Goal: Find contact information: Find contact information

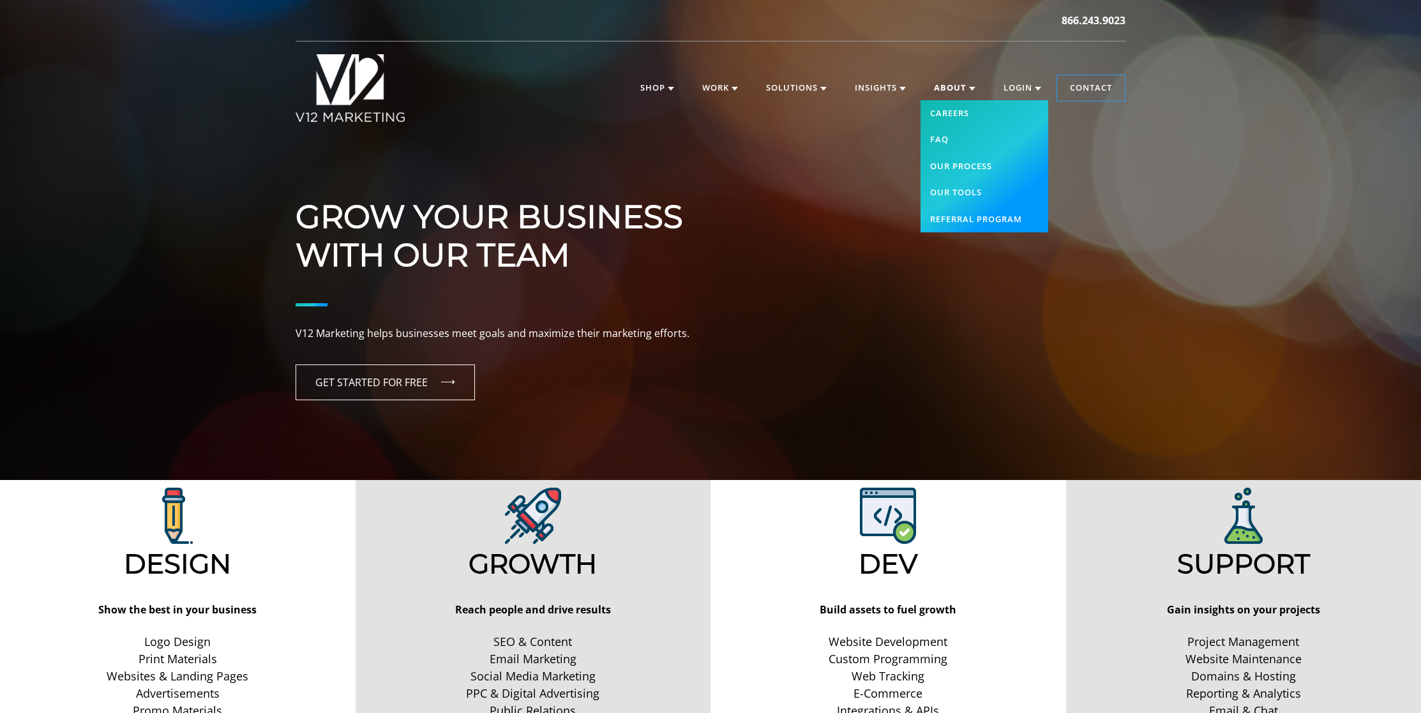
click at [949, 91] on link "About" at bounding box center [954, 88] width 67 height 26
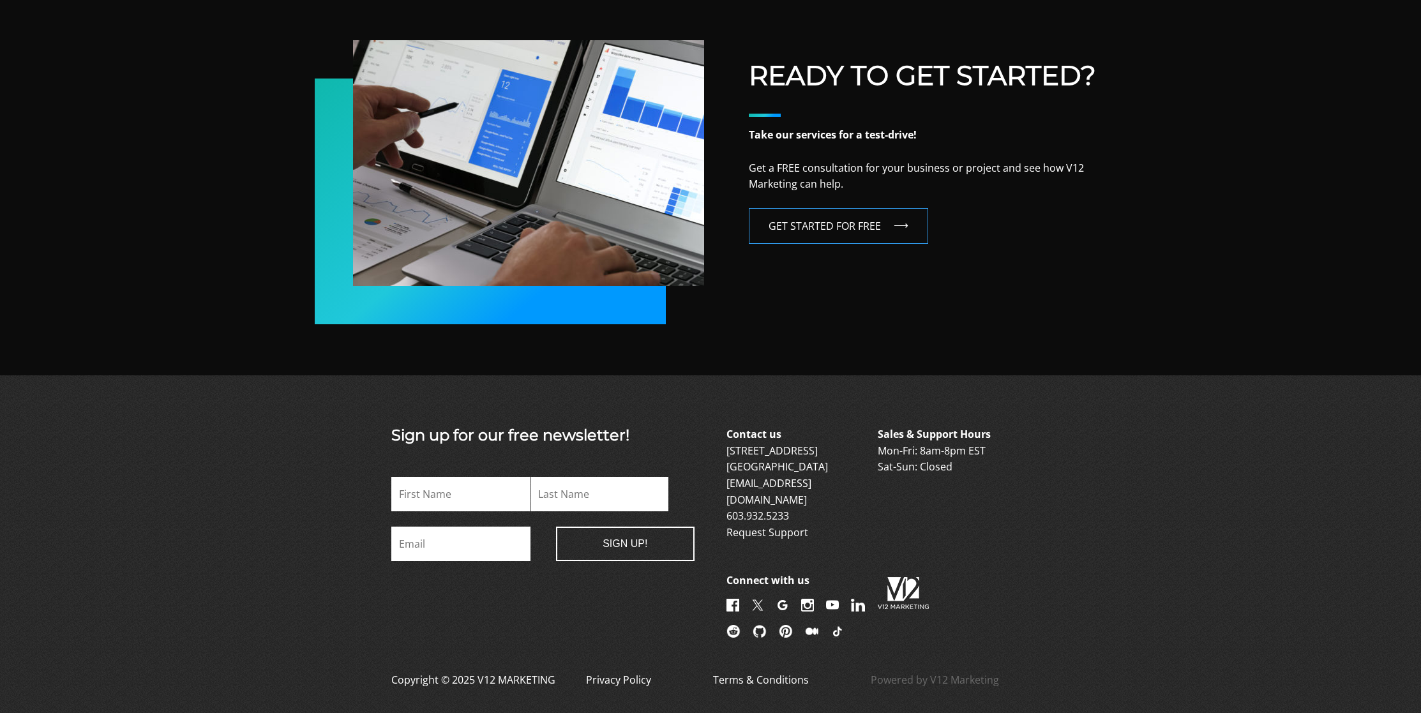
scroll to position [2127, 0]
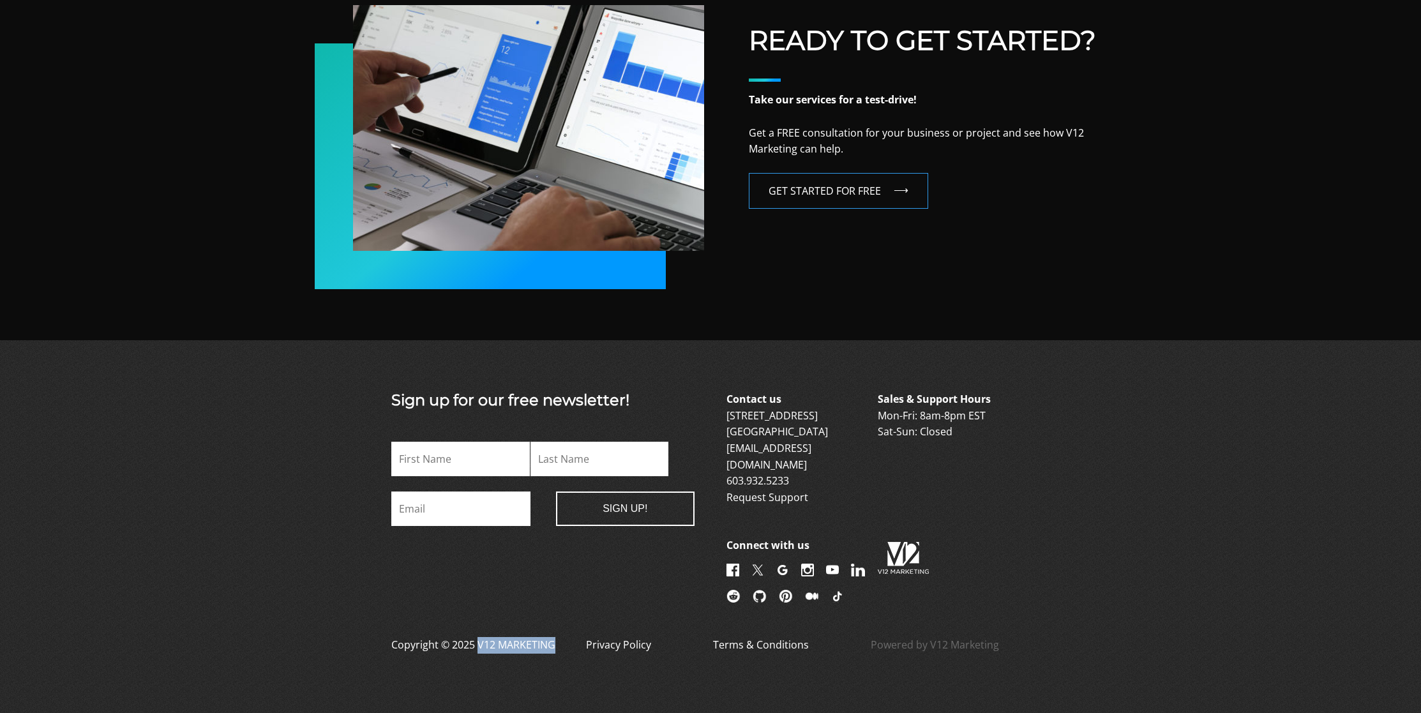
drag, startPoint x: 476, startPoint y: 642, endPoint x: 554, endPoint y: 640, distance: 77.9
click at [554, 640] on p "Copyright © 2025 V12 MARKETING" at bounding box center [473, 652] width 164 height 31
copy p "V12 MARKETING"
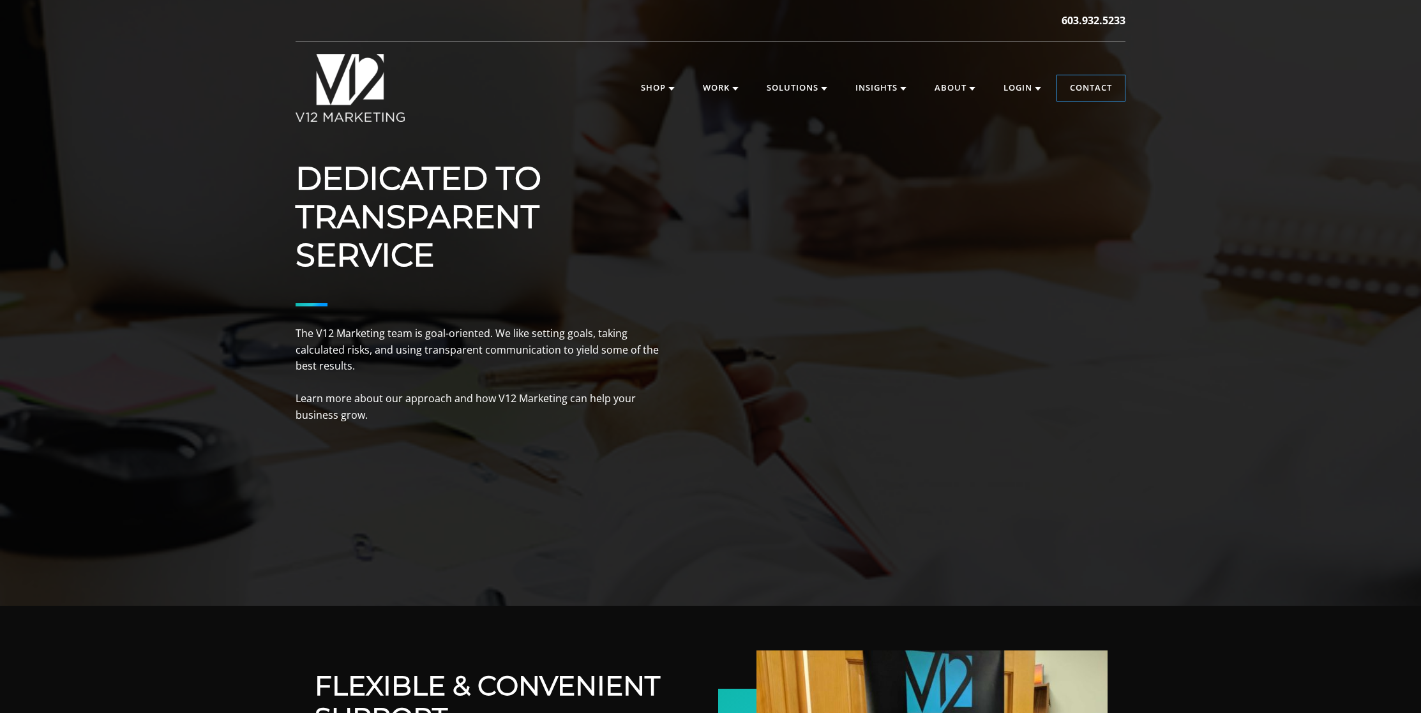
scroll to position [1135, 0]
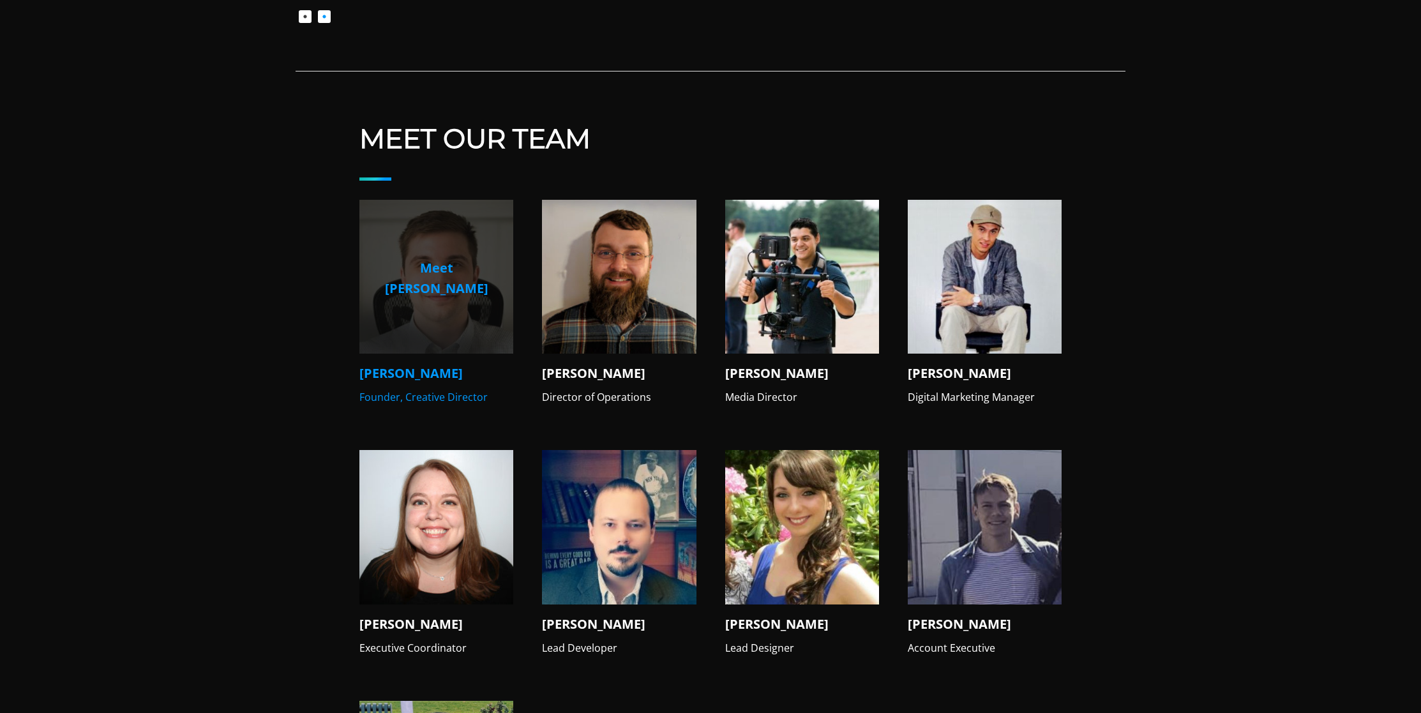
click at [415, 268] on p "Meet Mike" at bounding box center [436, 278] width 133 height 41
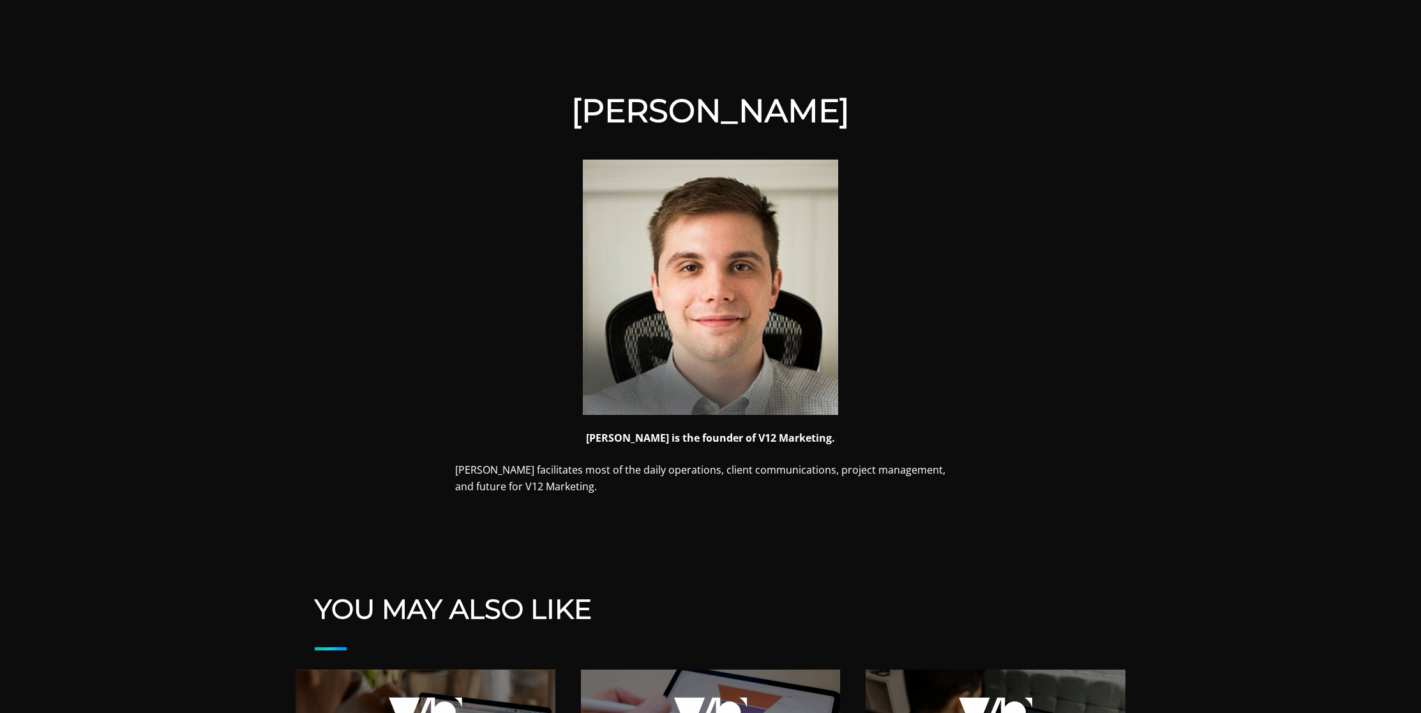
scroll to position [290, 0]
click at [681, 317] on img at bounding box center [710, 285] width 255 height 255
click at [787, 438] on strong "Mike is the founder of V12 Marketing." at bounding box center [710, 437] width 249 height 14
click at [801, 438] on strong "Mike is the founder of V12 Marketing." at bounding box center [710, 437] width 249 height 14
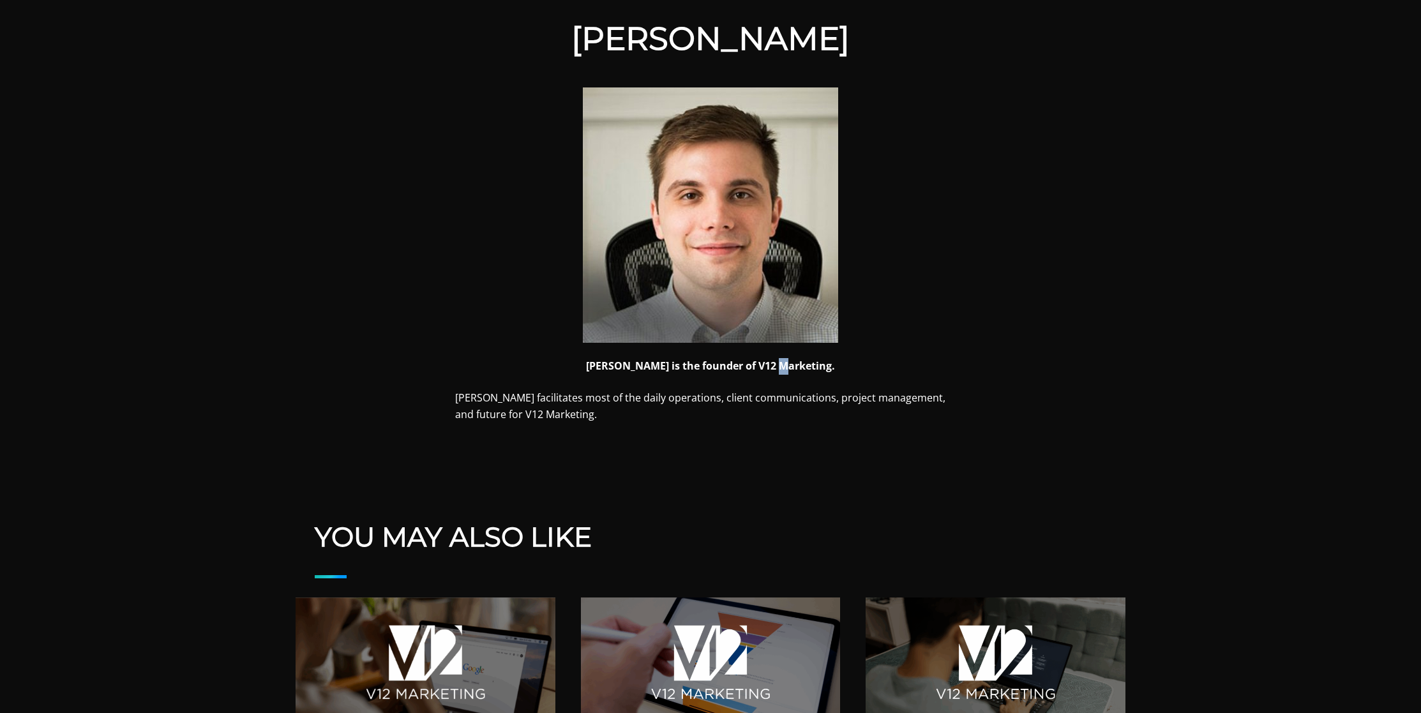
scroll to position [350, 0]
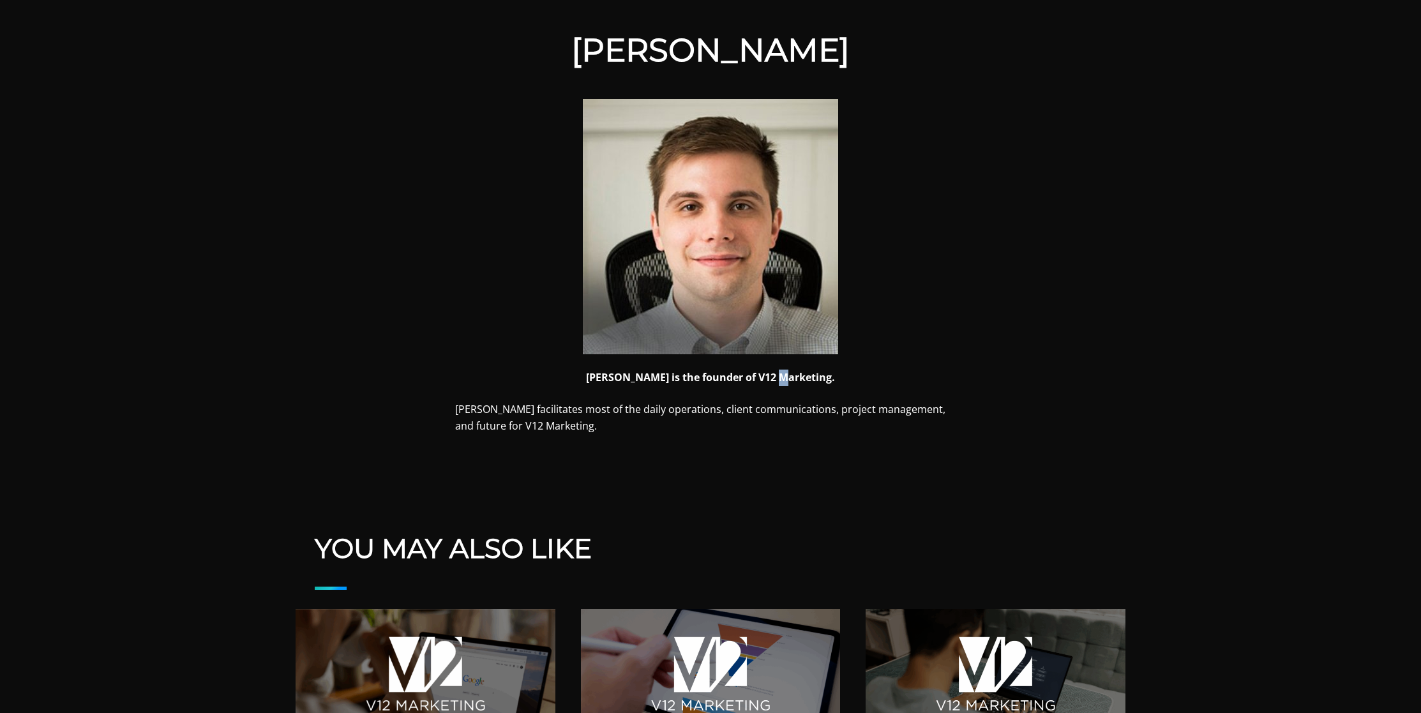
click at [729, 298] on img at bounding box center [710, 226] width 255 height 255
click at [624, 379] on strong "Mike is the founder of V12 Marketing." at bounding box center [710, 377] width 249 height 14
copy strong "Mike"
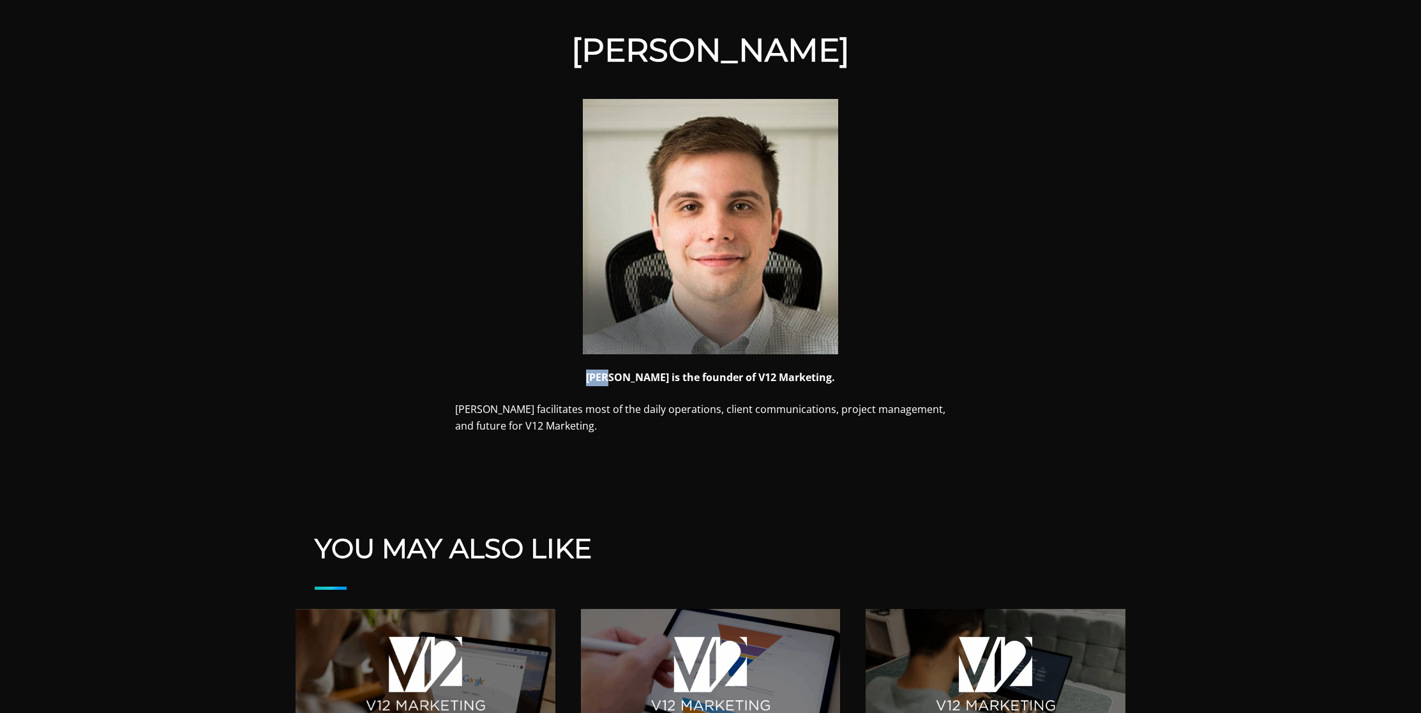
click at [705, 305] on img at bounding box center [710, 226] width 255 height 255
click at [628, 380] on strong "Mike is the founder of V12 Marketing." at bounding box center [710, 377] width 249 height 14
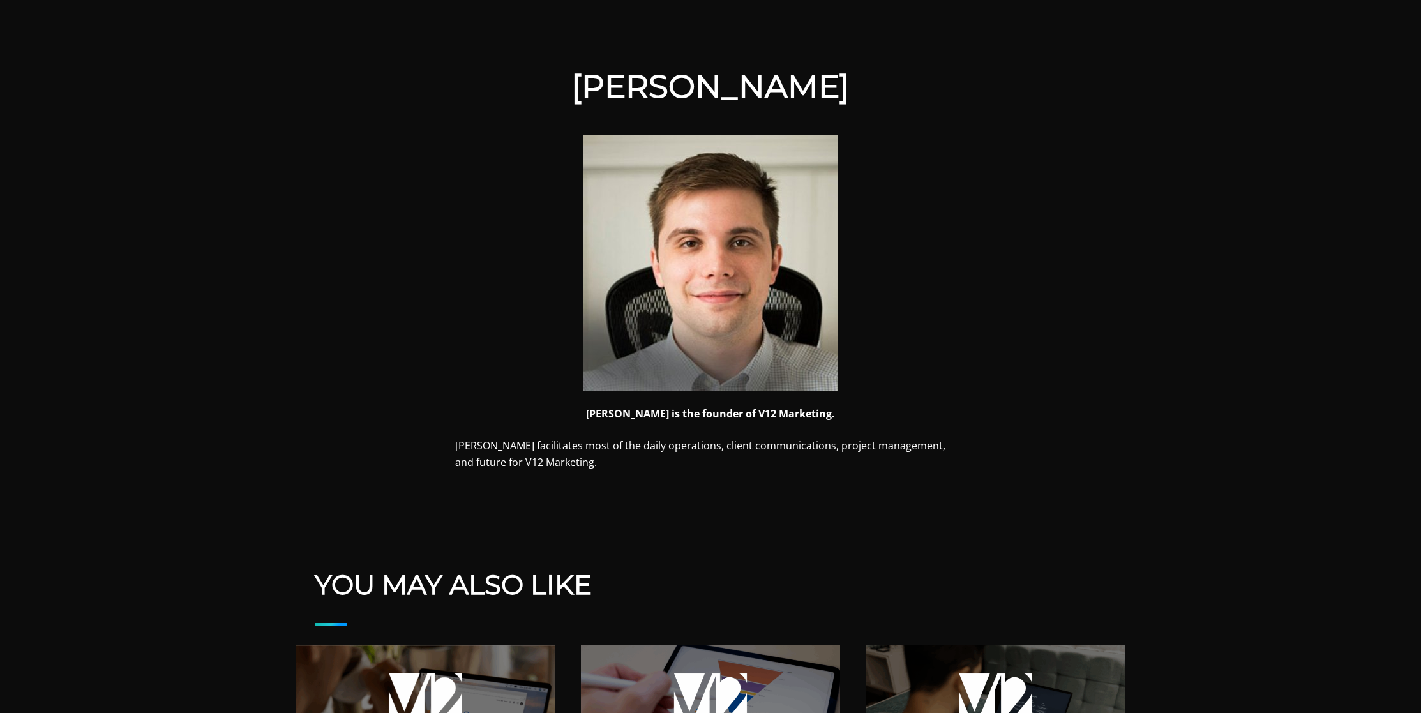
scroll to position [0, 0]
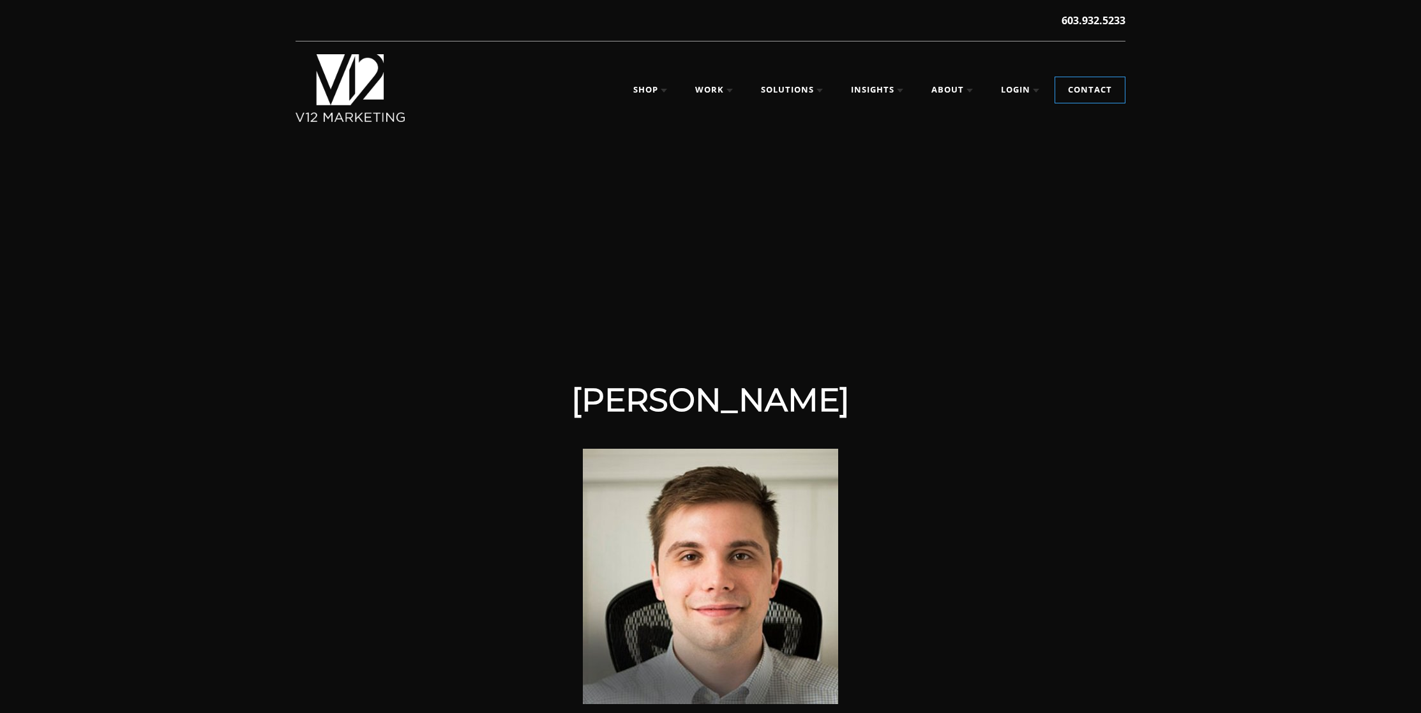
click at [723, 402] on h1 "Mike Visconti" at bounding box center [710, 400] width 511 height 38
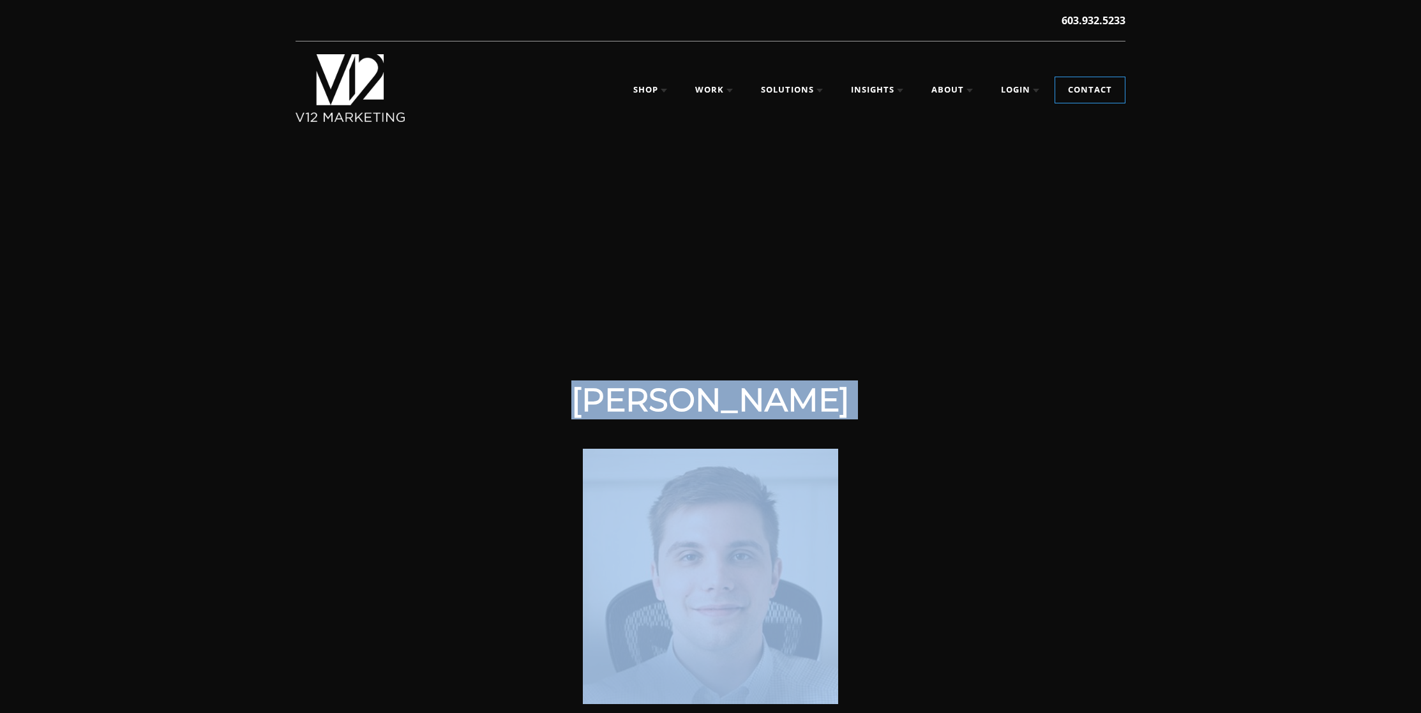
click at [723, 402] on h1 "Mike Visconti" at bounding box center [710, 400] width 511 height 38
copy header "Mike Visconti"
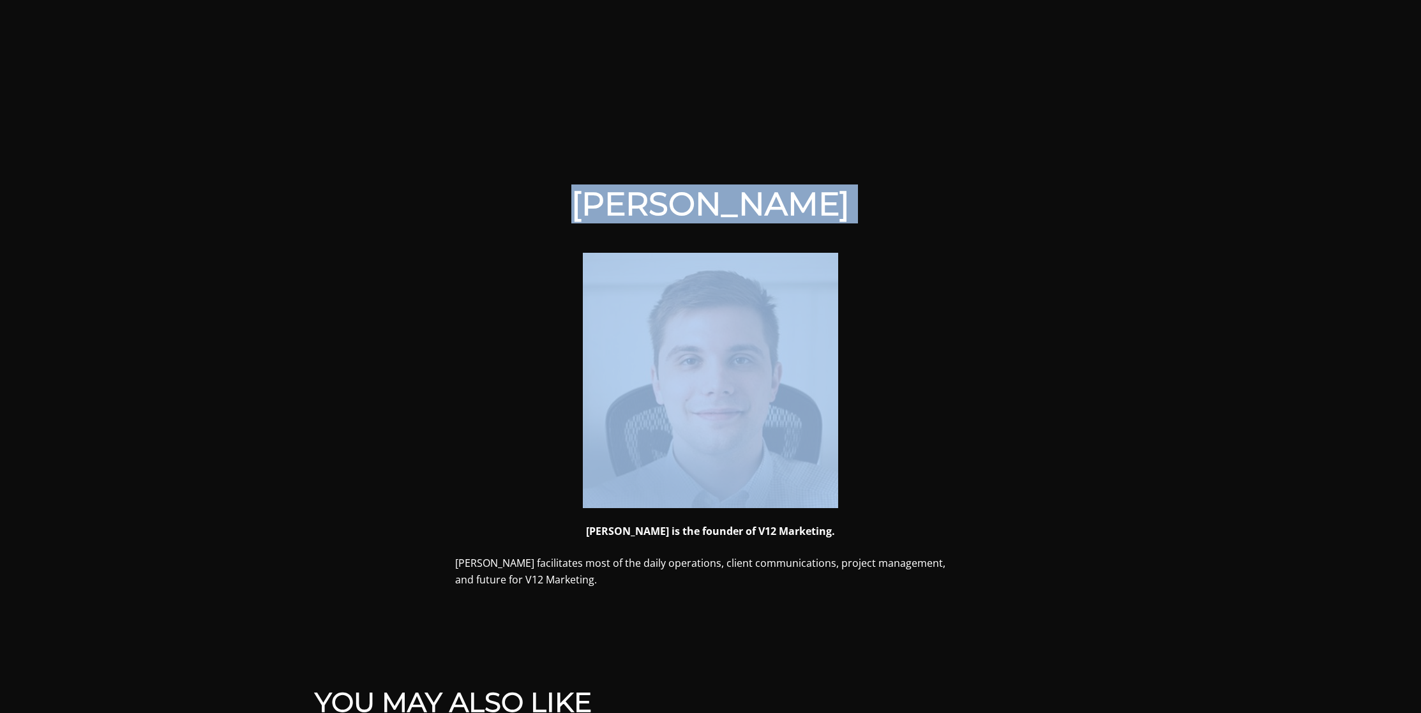
scroll to position [382, 0]
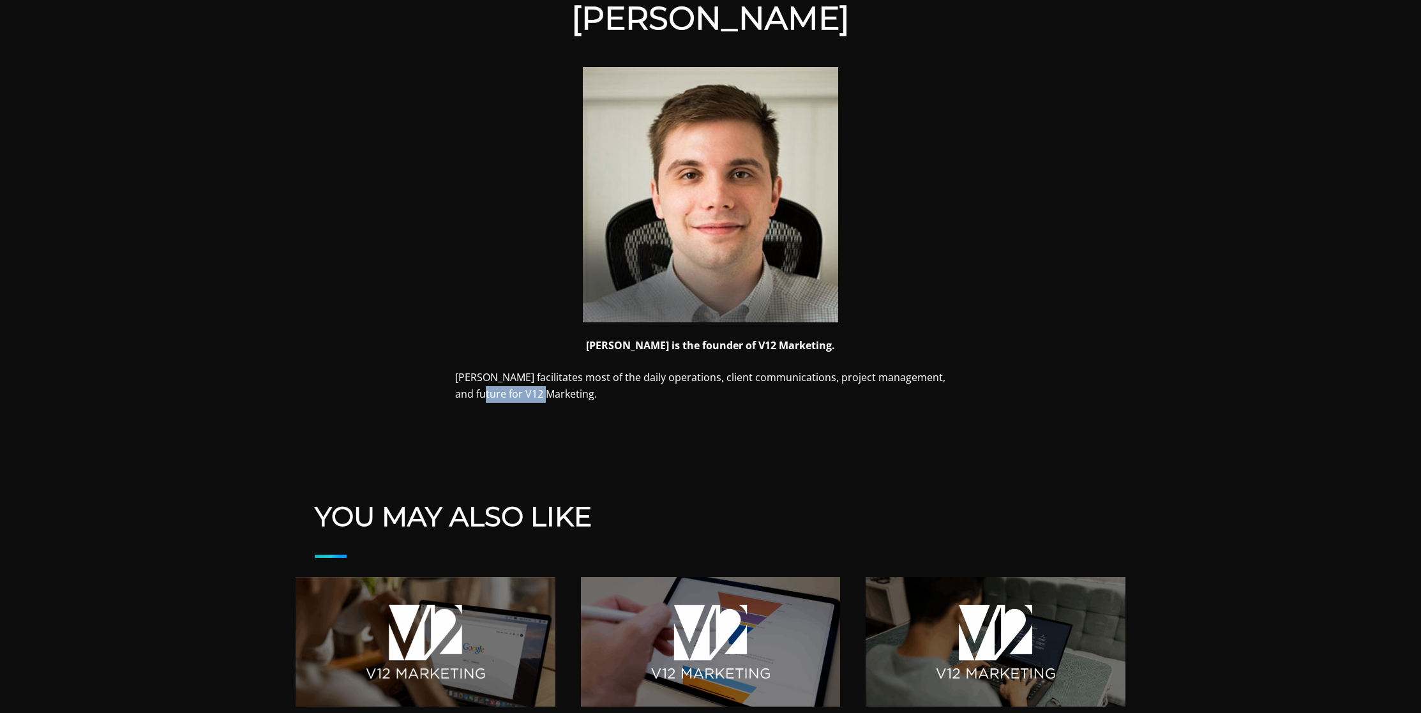
drag, startPoint x: 520, startPoint y: 396, endPoint x: 455, endPoint y: 396, distance: 65.1
click at [455, 396] on p "Mike facilitates most of the daily operations, client communications, project m…" at bounding box center [710, 386] width 511 height 33
copy p "V12 Marketing"
click at [687, 271] on img at bounding box center [710, 194] width 255 height 255
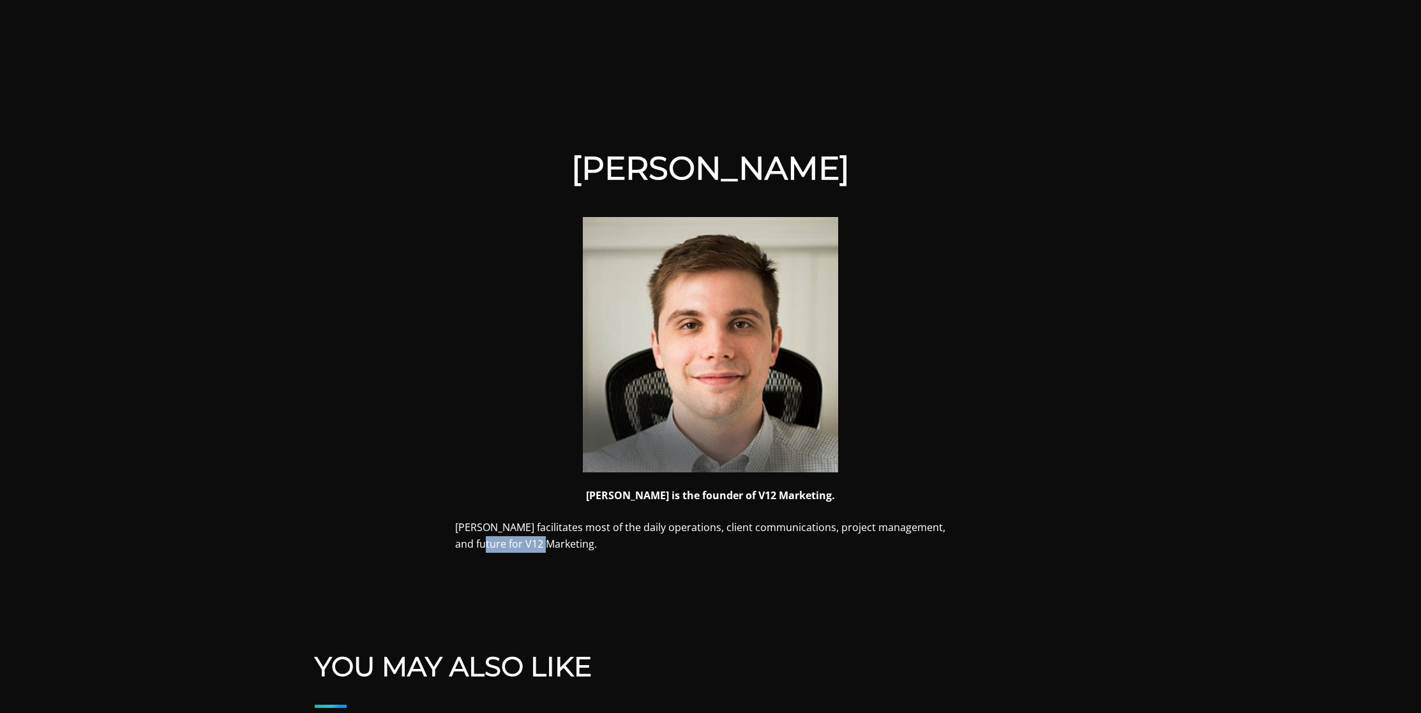
scroll to position [375, 0]
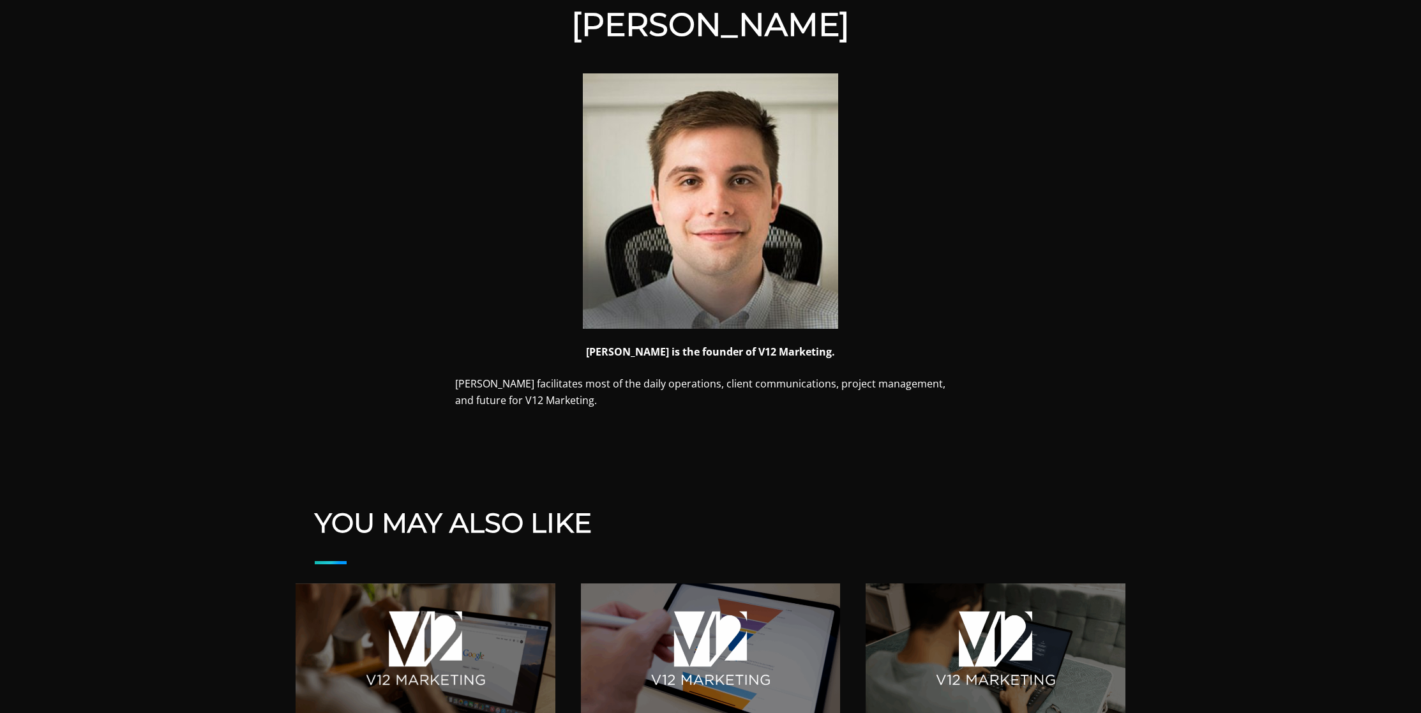
click at [881, 386] on p "Mike facilitates most of the daily operations, client communications, project m…" at bounding box center [710, 392] width 511 height 33
click at [884, 384] on p "[PERSON_NAME] facilitates most of the daily operations, client communications, …" at bounding box center [710, 392] width 511 height 33
click at [699, 274] on img at bounding box center [710, 200] width 255 height 255
click at [550, 385] on p "Mike facilitates most of the daily operations, client communications, project m…" at bounding box center [710, 392] width 511 height 33
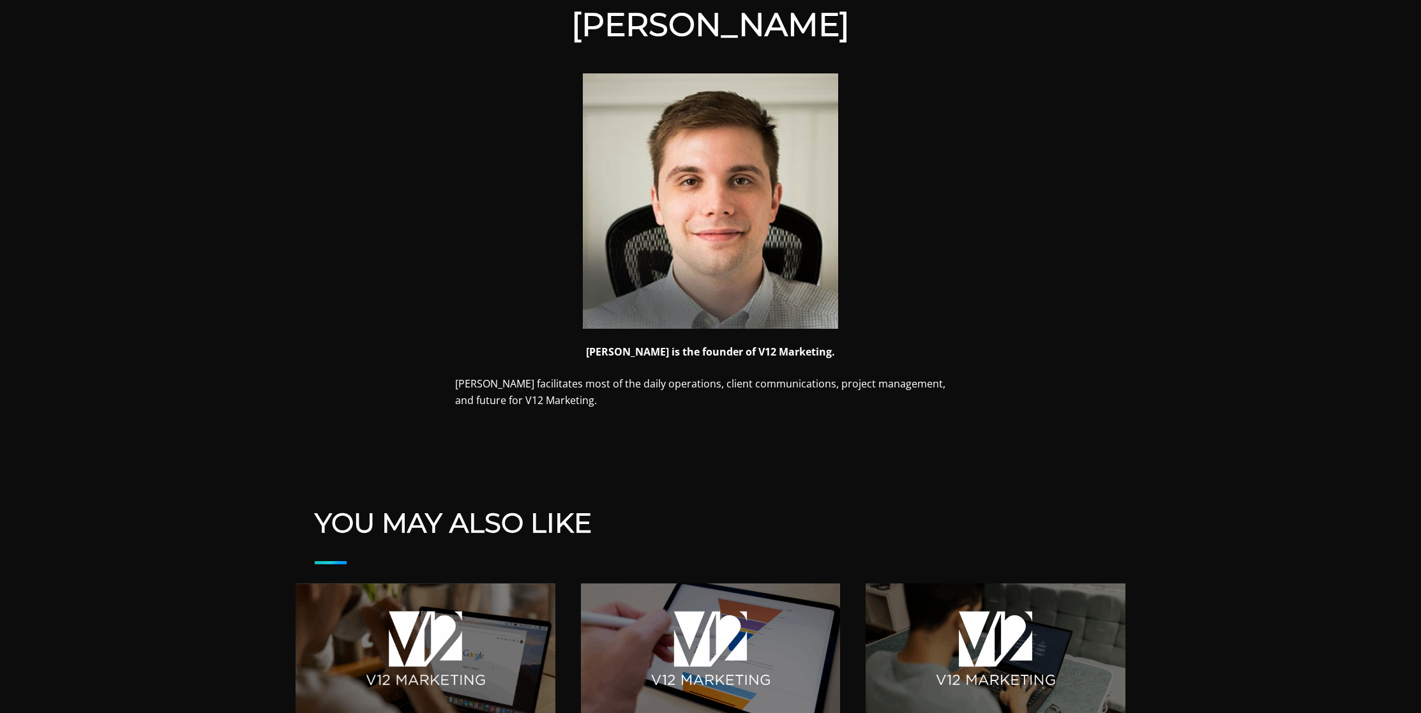
click at [527, 398] on p "Mike facilitates most of the daily operations, client communications, project m…" at bounding box center [710, 392] width 511 height 33
drag, startPoint x: 529, startPoint y: 397, endPoint x: 688, endPoint y: 430, distance: 161.8
click at [530, 397] on p "Mike facilitates most of the daily operations, client communications, project m…" at bounding box center [710, 392] width 511 height 33
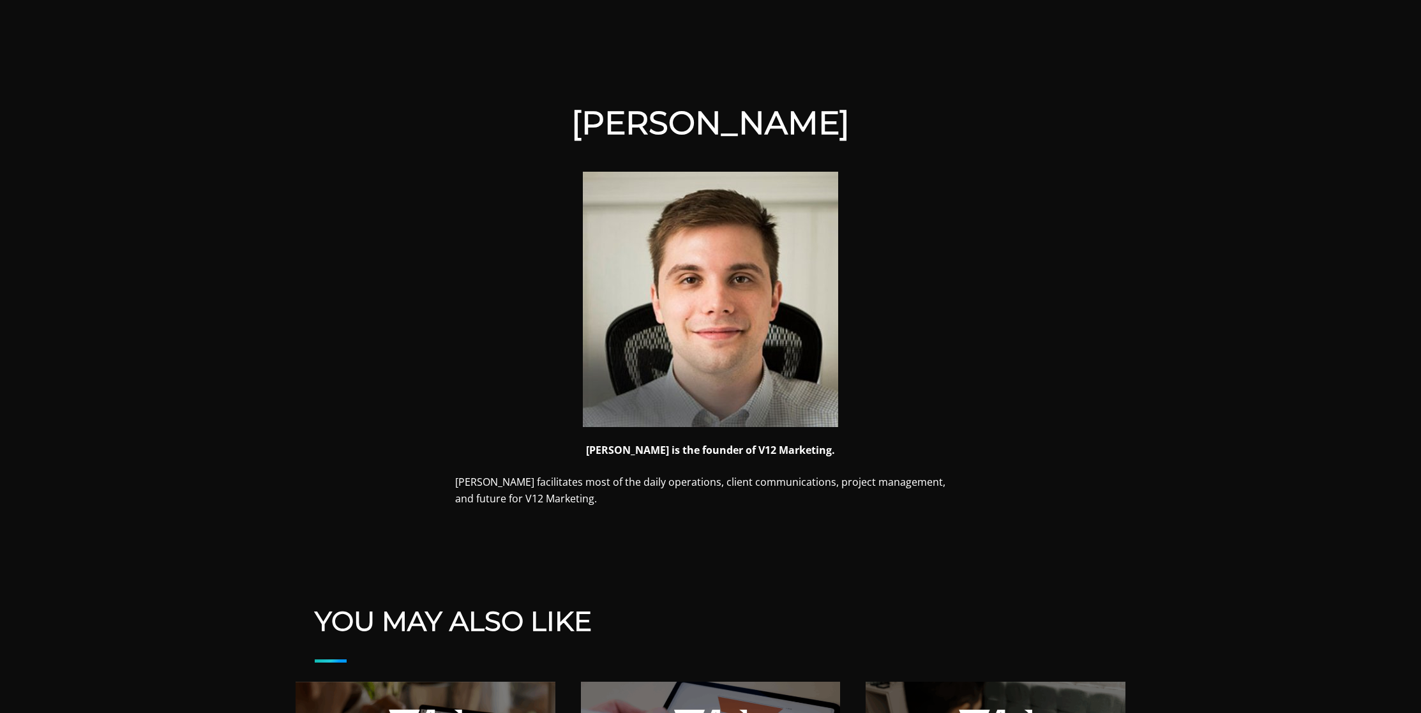
scroll to position [423, 0]
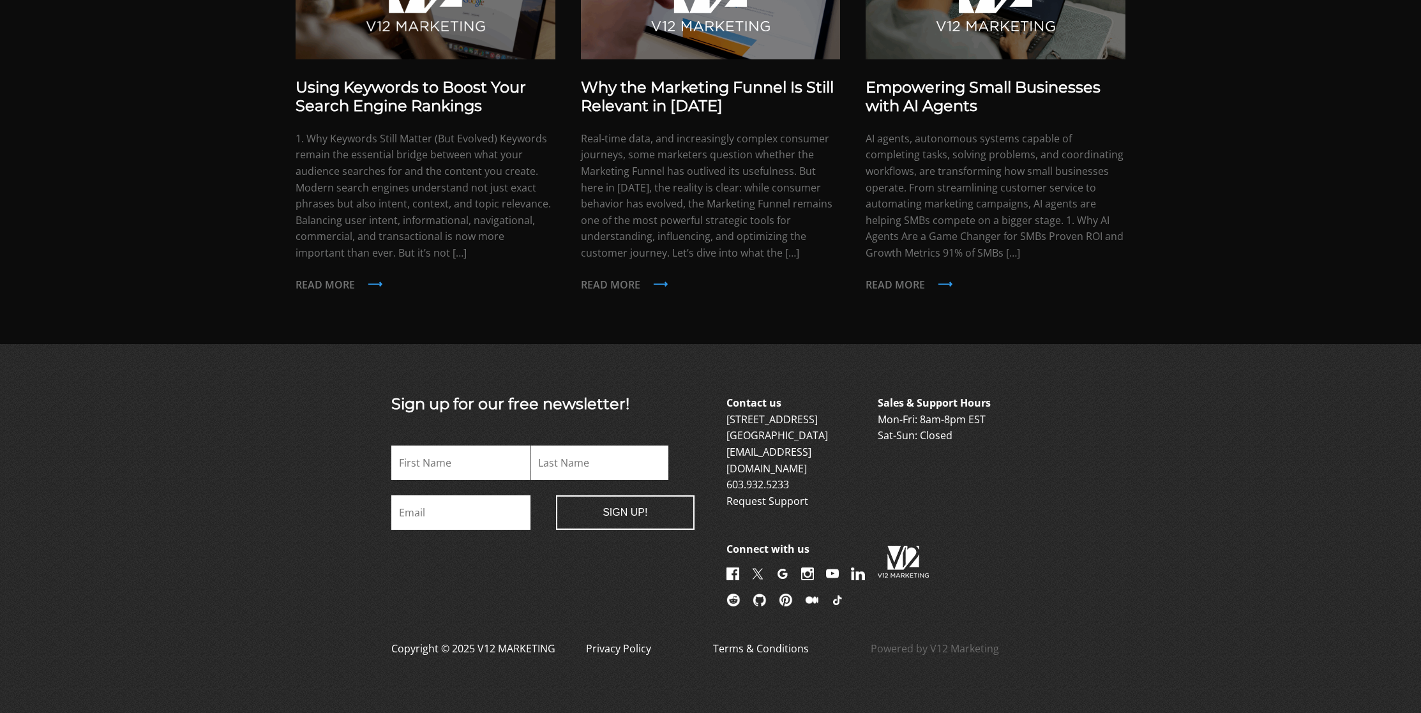
scroll to position [1029, 0]
click at [631, 660] on link "Privacy Policy" at bounding box center [618, 656] width 65 height 31
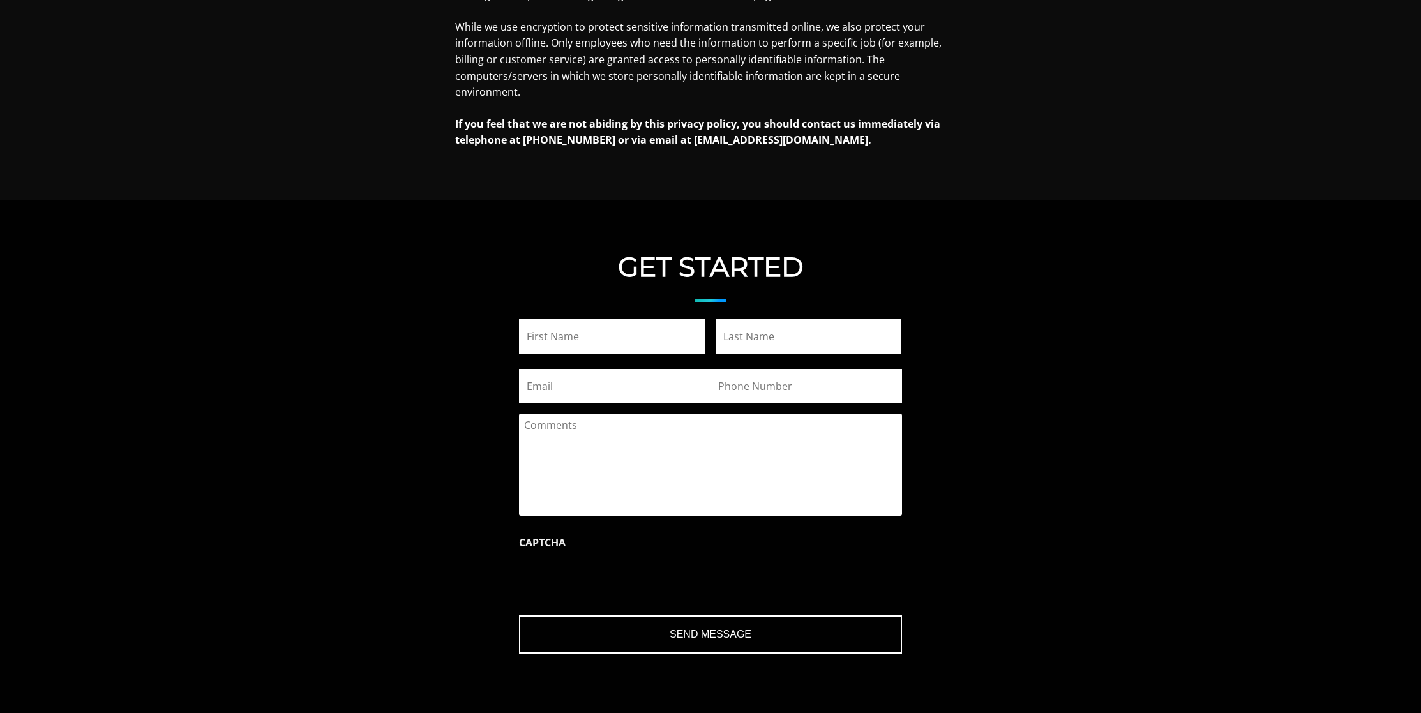
scroll to position [1527, 0]
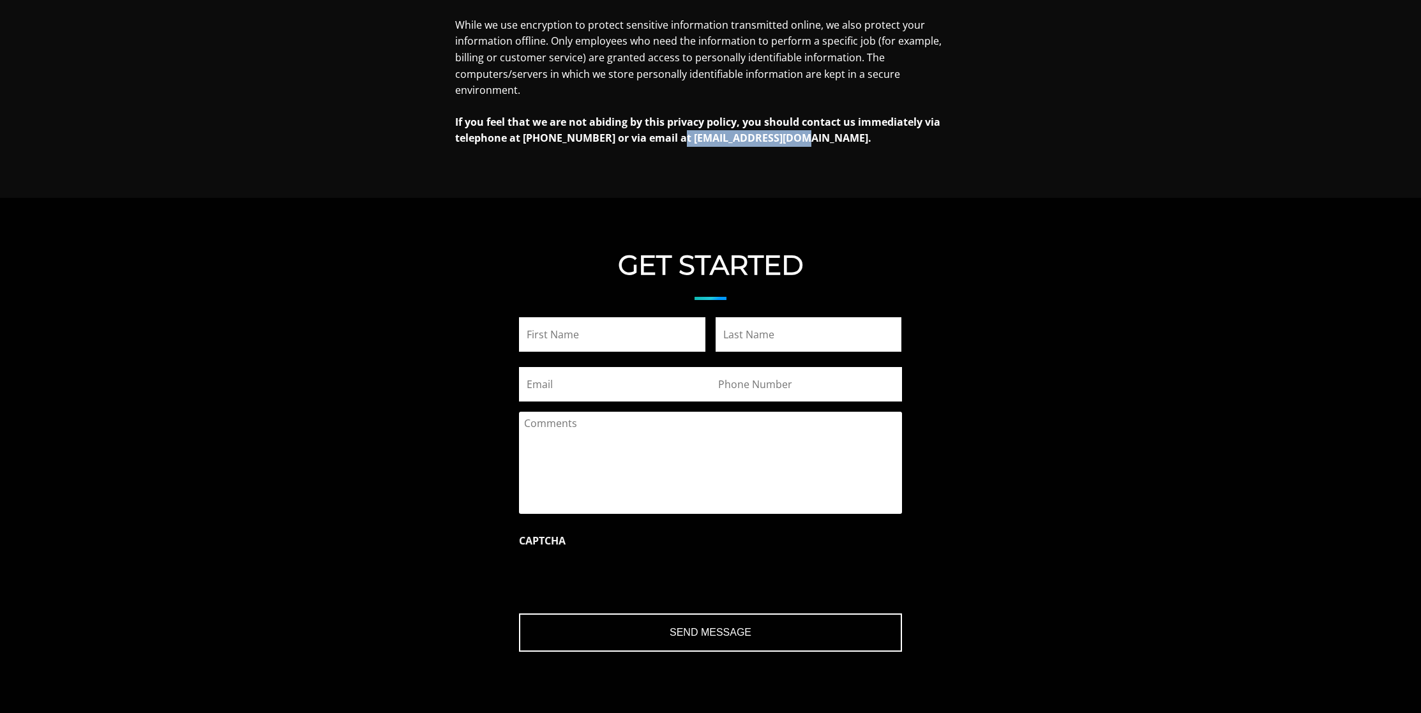
drag, startPoint x: 788, startPoint y: 120, endPoint x: 667, endPoint y: 124, distance: 122.0
click at [667, 124] on strong "If you feel that we are not abiding by this privacy policy, you should contact …" at bounding box center [697, 130] width 485 height 31
copy strong "[EMAIL_ADDRESS][DOMAIN_NAME]"
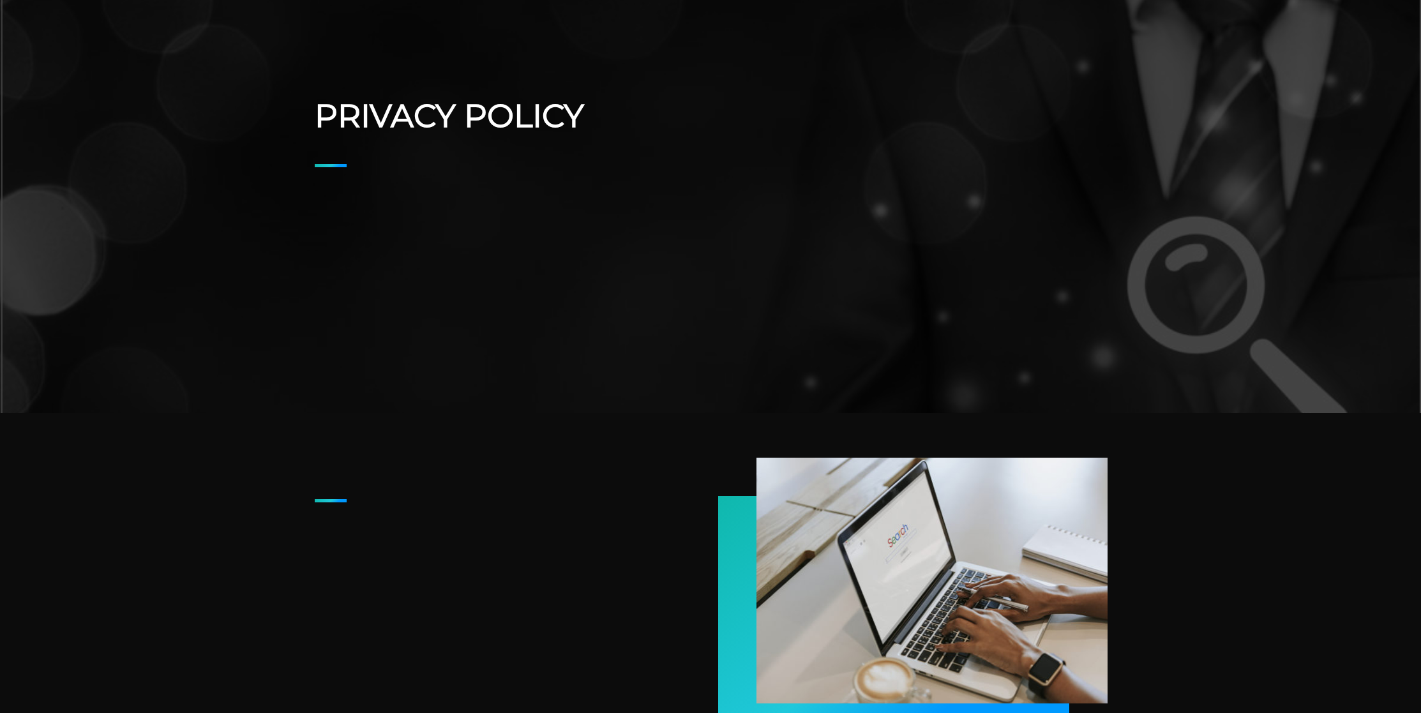
scroll to position [0, 0]
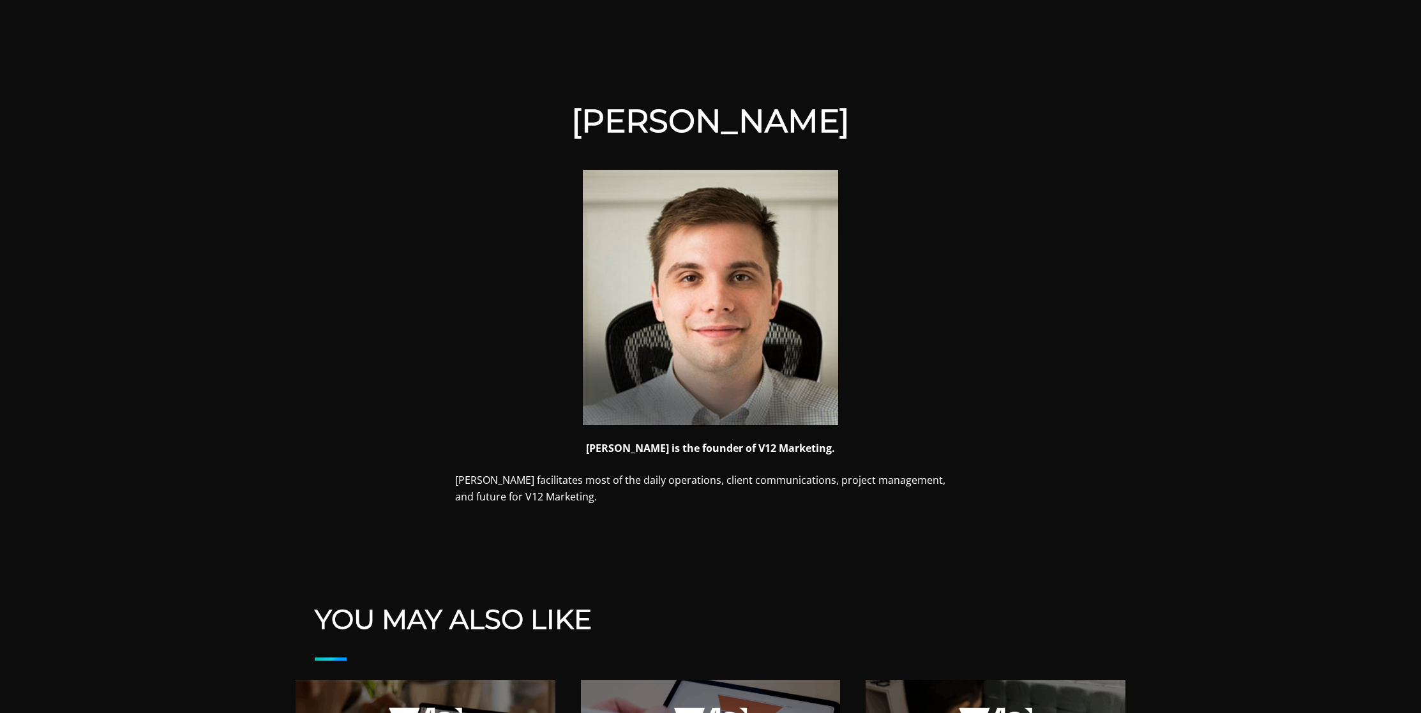
scroll to position [533, 0]
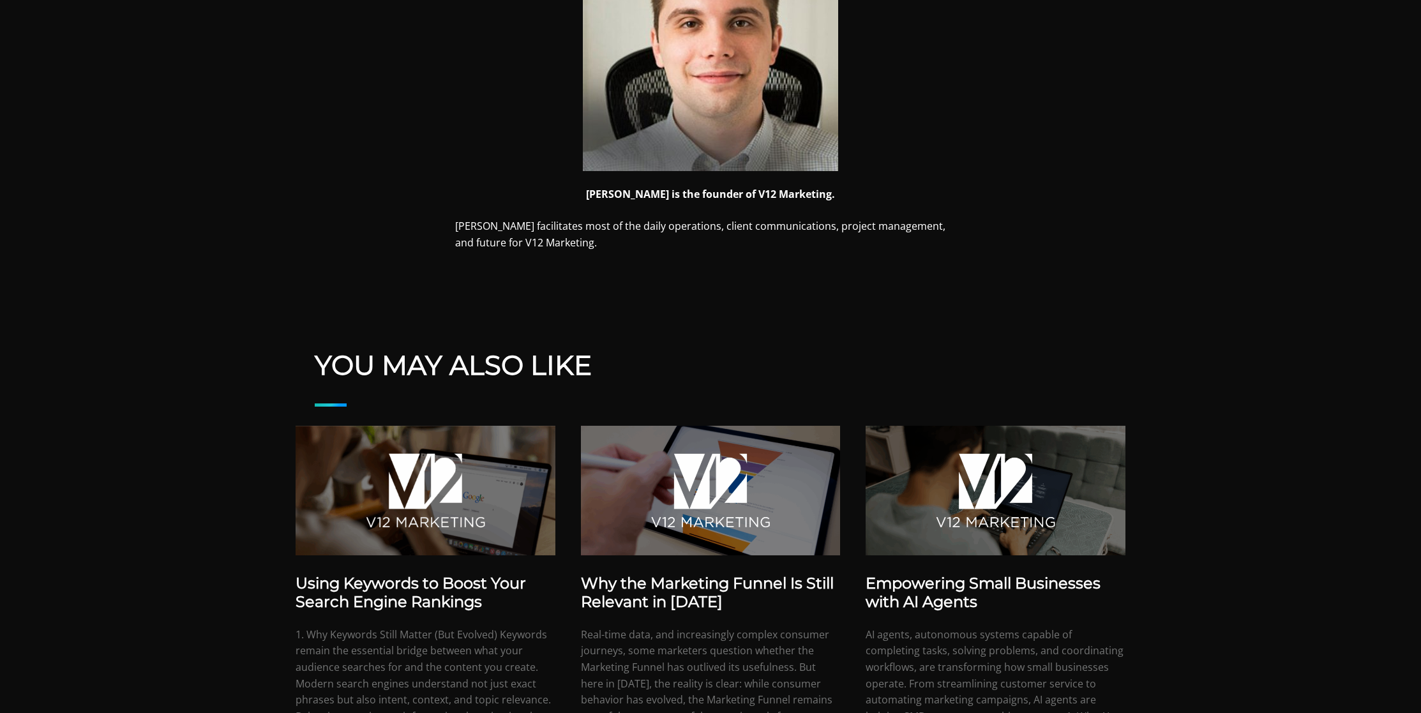
click at [719, 112] on img at bounding box center [710, 43] width 255 height 255
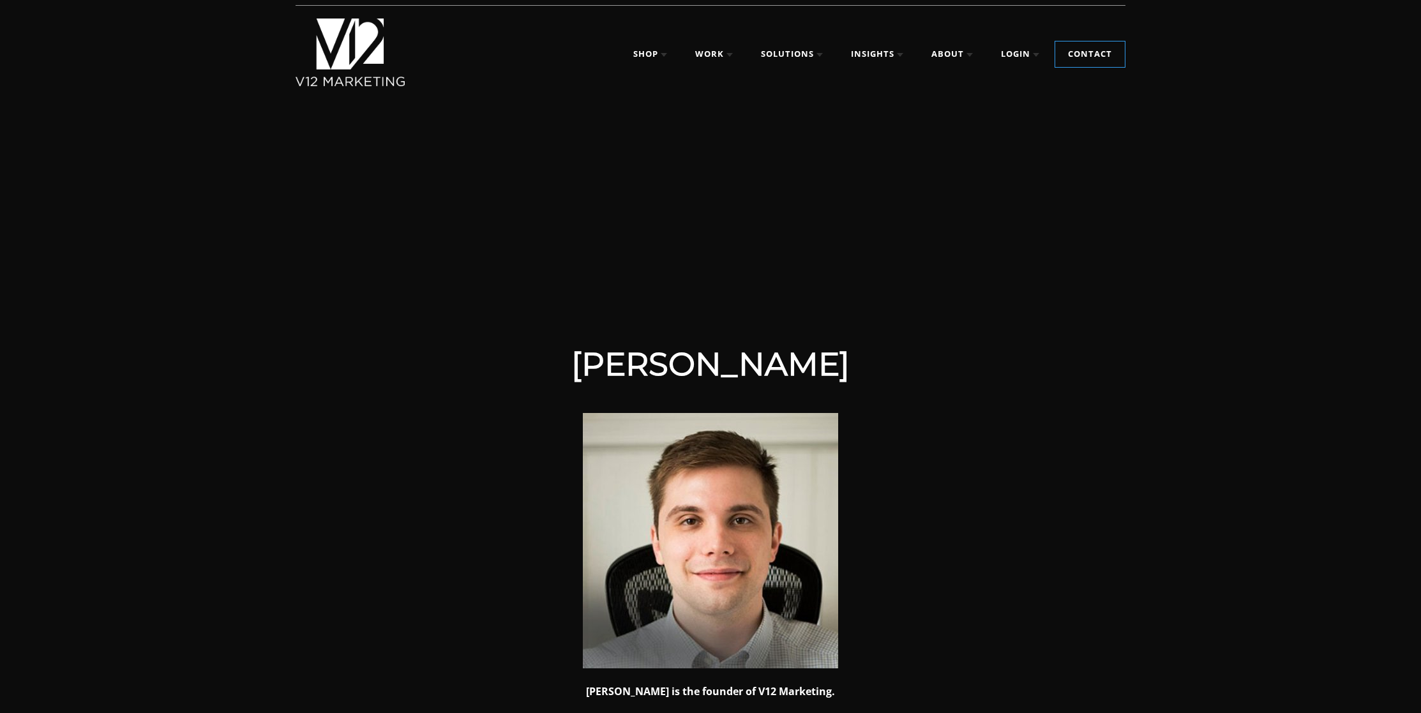
scroll to position [36, 0]
click at [722, 361] on h1 "[PERSON_NAME]" at bounding box center [710, 364] width 511 height 38
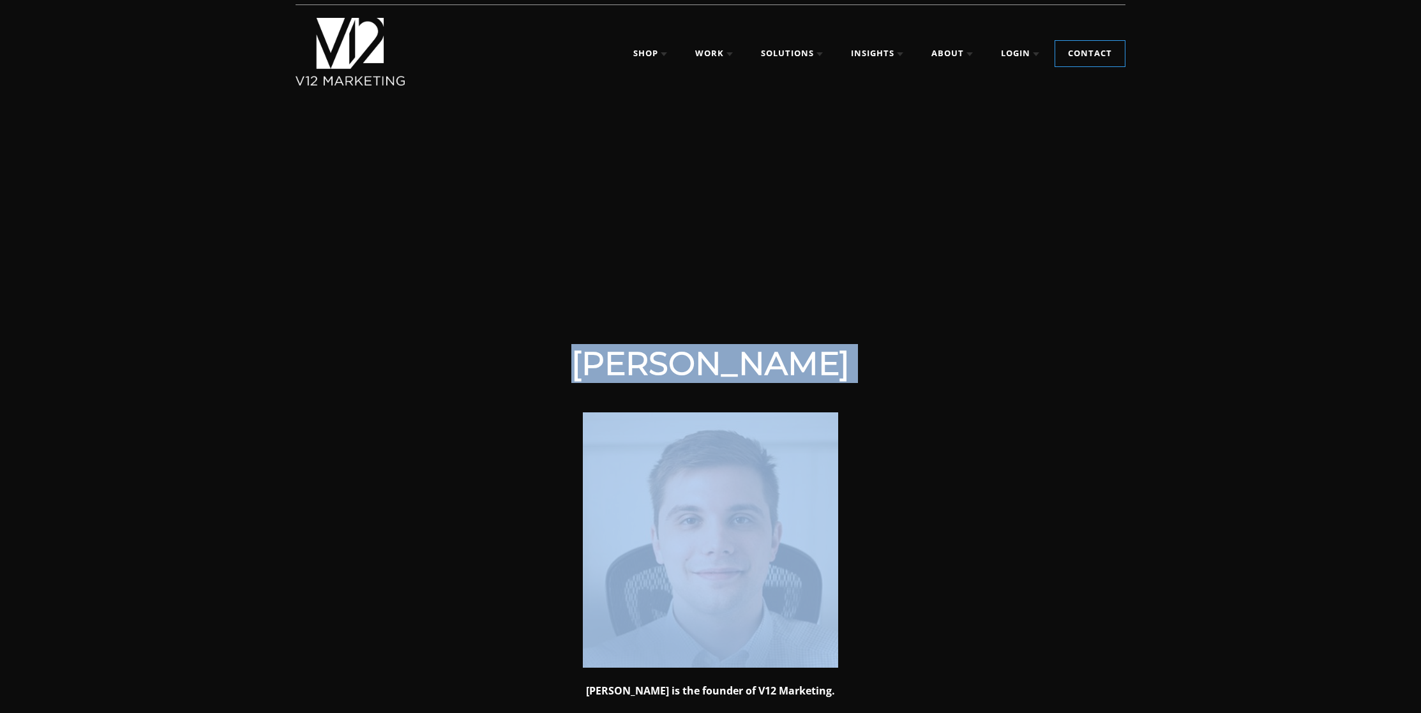
click at [722, 361] on h1 "Mike Visconti" at bounding box center [710, 364] width 511 height 38
copy header "Mike Visconti"
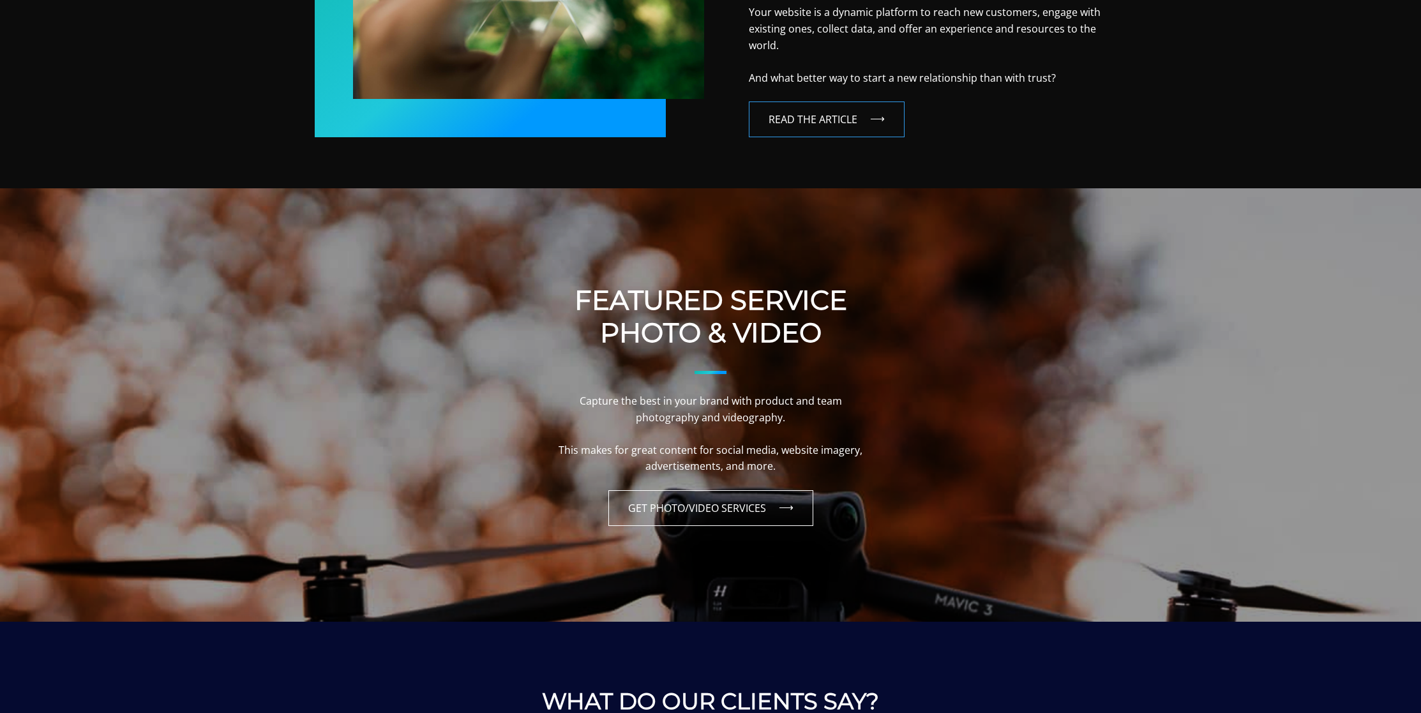
scroll to position [2817, 0]
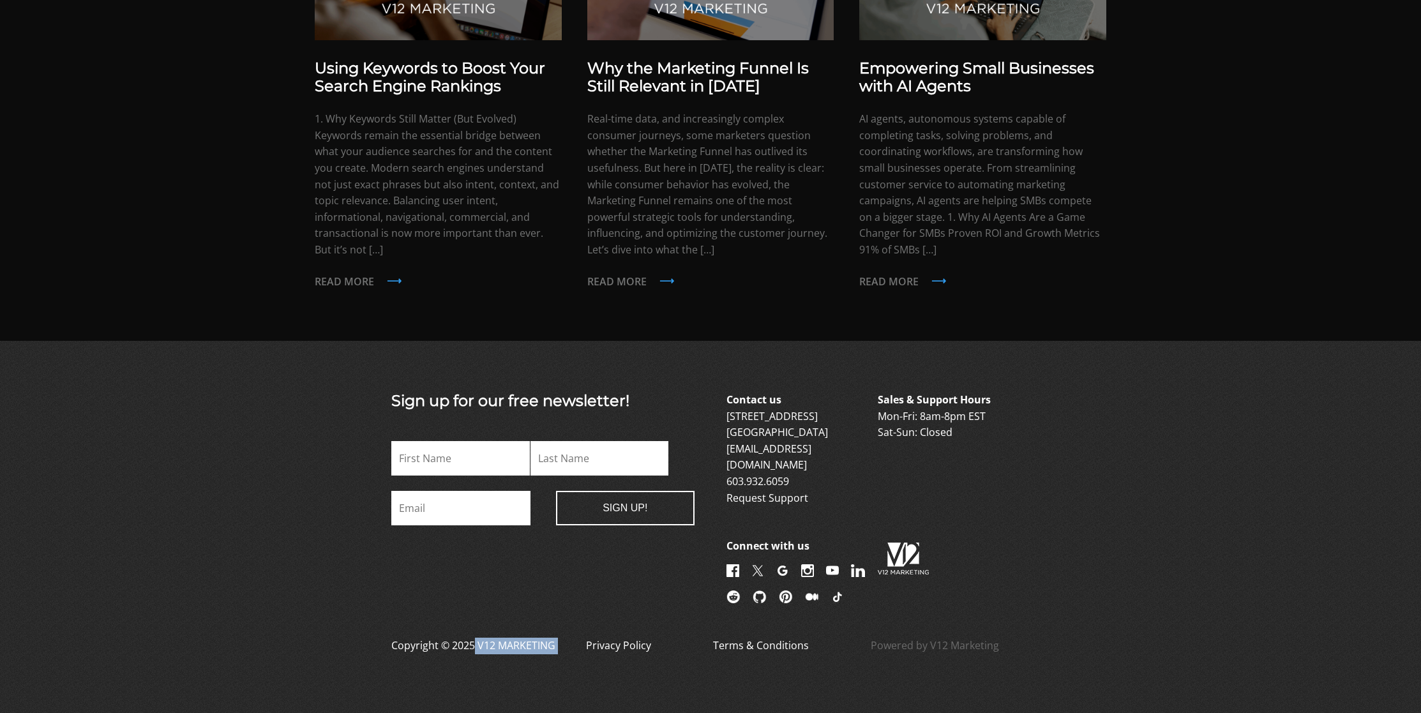
drag, startPoint x: 573, startPoint y: 633, endPoint x: 473, endPoint y: 640, distance: 100.4
click at [473, 640] on div "Copyright © 2025 V12 MARKETING Privacy Policy Terms & Conditions Powered by V12…" at bounding box center [710, 653] width 702 height 31
copy div "V12 MARKETING"
